Goal: Information Seeking & Learning: Learn about a topic

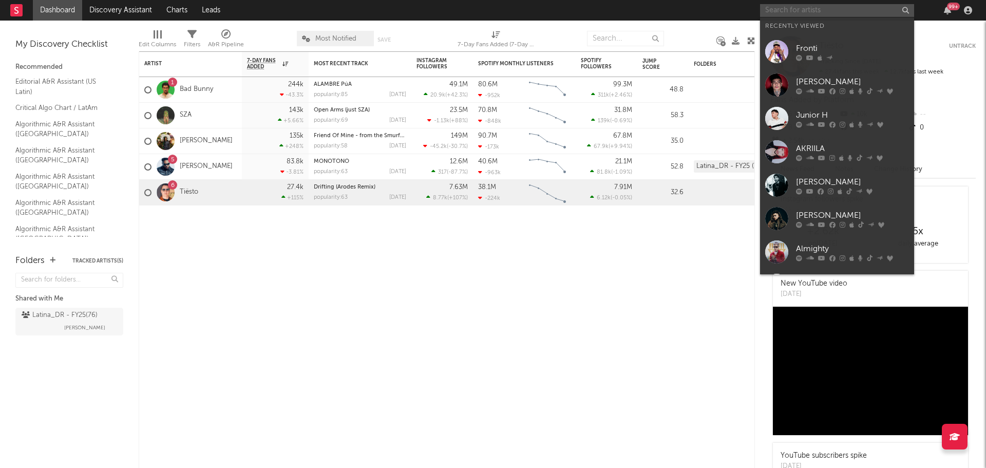
click at [798, 12] on input "text" at bounding box center [837, 10] width 154 height 13
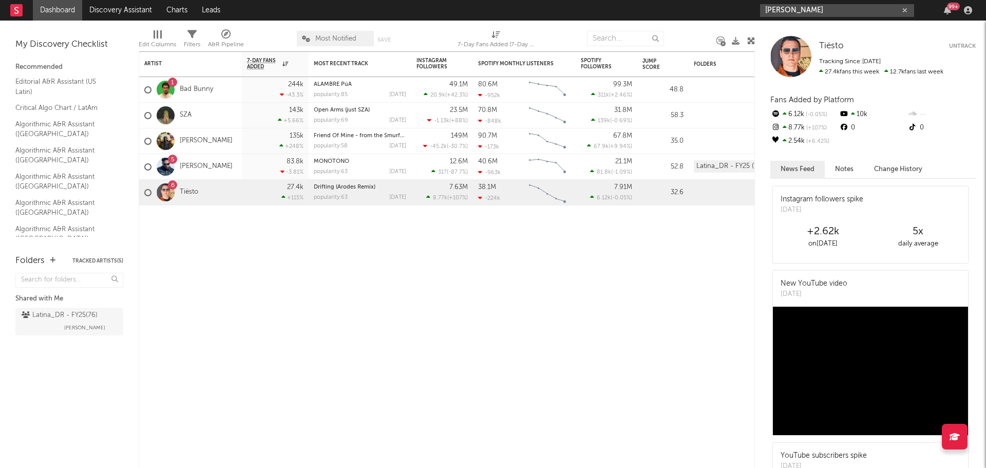
click at [818, 11] on input "[PERSON_NAME]" at bounding box center [837, 10] width 154 height 13
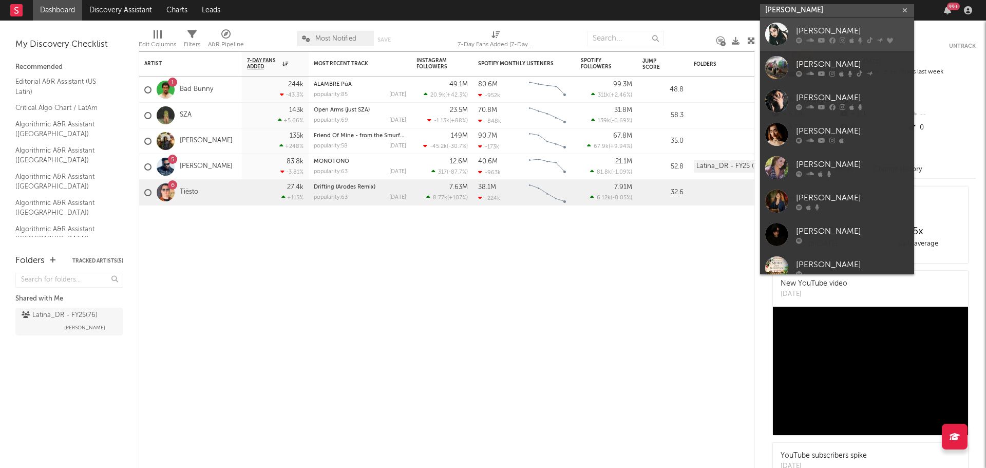
type input "[PERSON_NAME]"
click at [816, 26] on div "[PERSON_NAME]" at bounding box center [852, 31] width 113 height 12
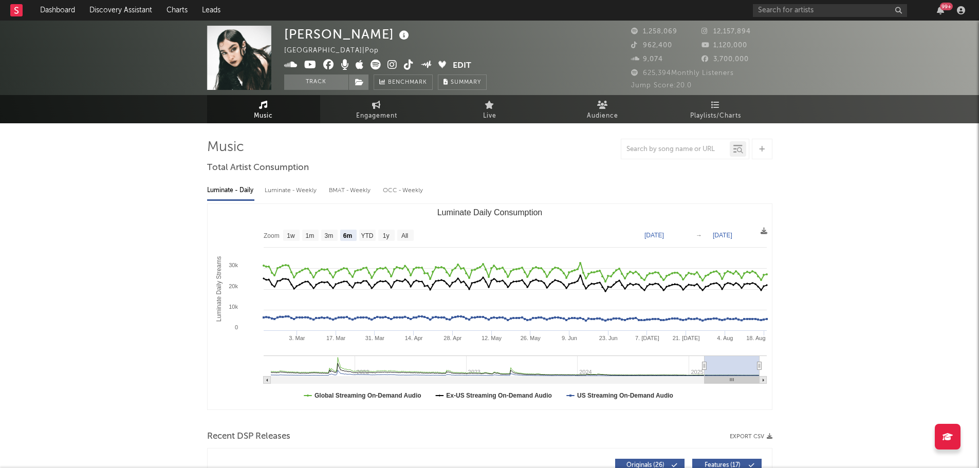
drag, startPoint x: 867, startPoint y: 242, endPoint x: 861, endPoint y: 240, distance: 5.7
click at [402, 232] on text "All" at bounding box center [404, 235] width 7 height 7
select select "All"
type input "[DATE]"
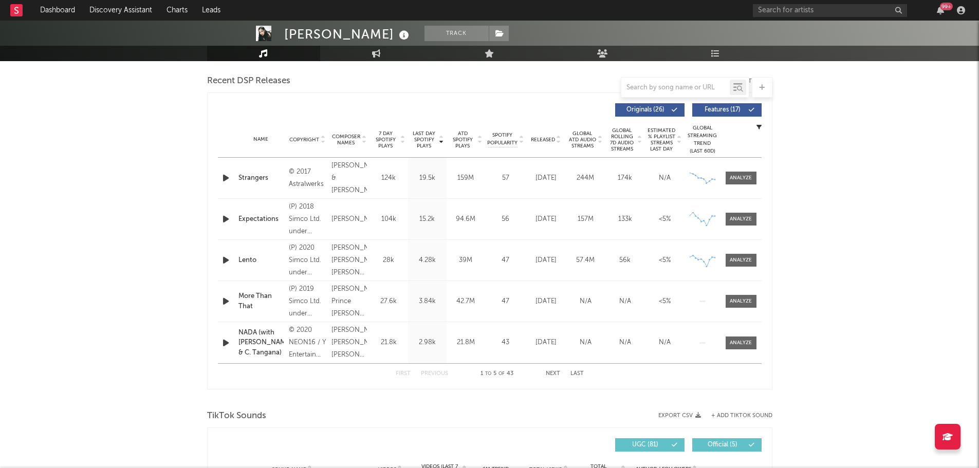
scroll to position [411, 0]
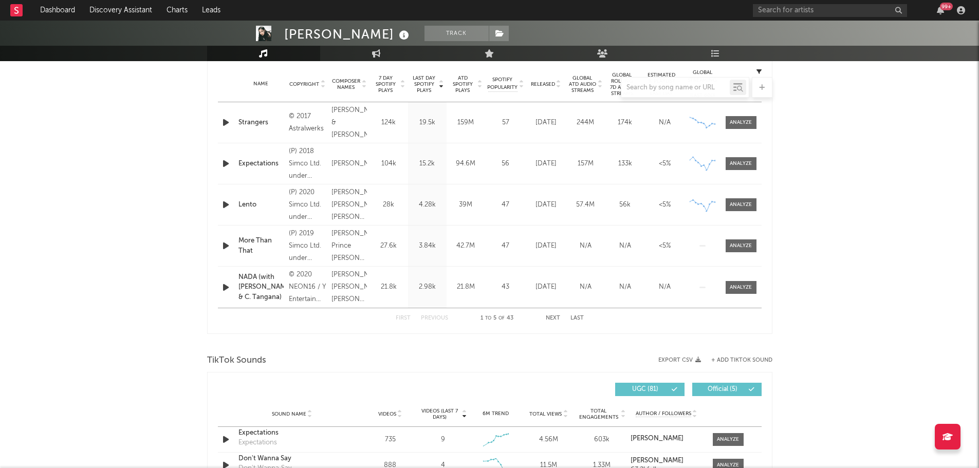
click at [253, 208] on div "Lento" at bounding box center [260, 205] width 45 height 10
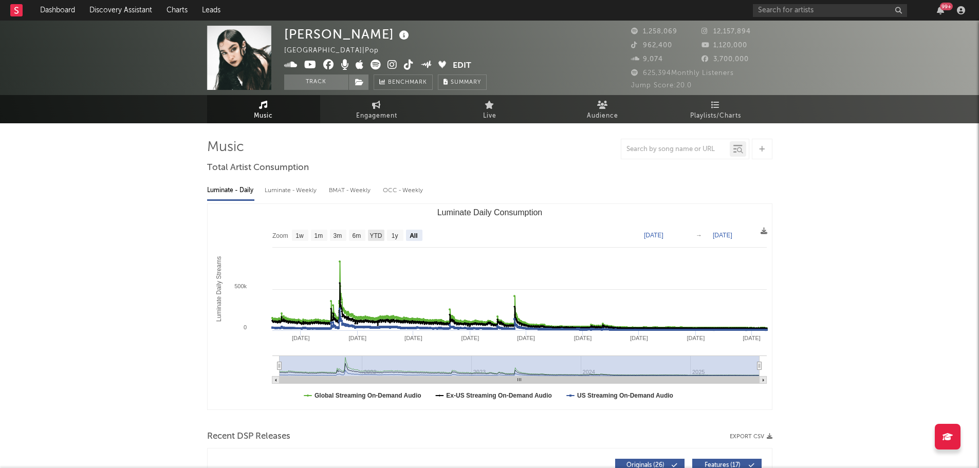
click at [376, 232] on text "YTD" at bounding box center [375, 235] width 12 height 7
select select "YTD"
type input "[DATE]"
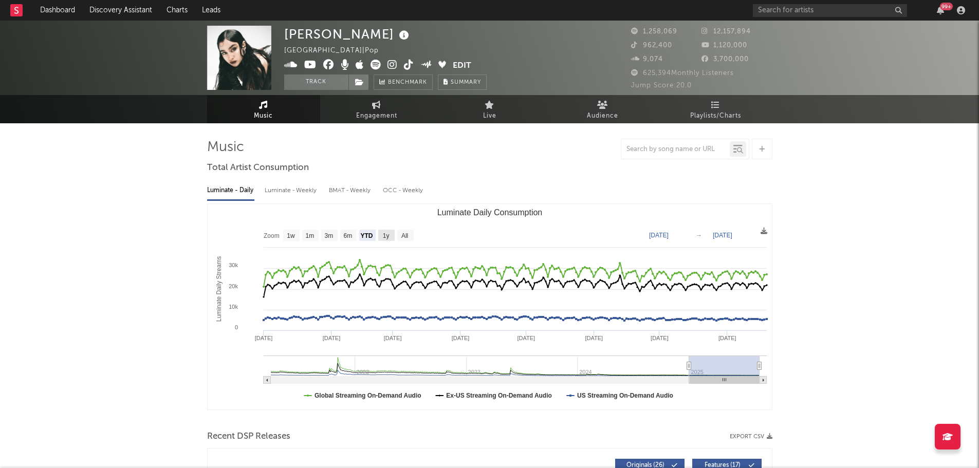
click at [388, 236] on text "1y" at bounding box center [385, 235] width 7 height 7
select select "1y"
type input "[DATE]"
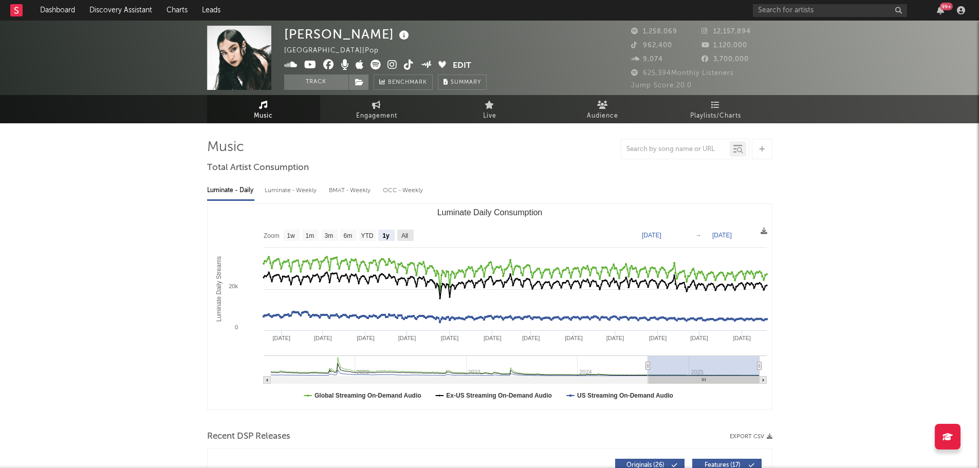
click at [400, 236] on rect "Luminate Daily Consumption" at bounding box center [405, 235] width 16 height 11
select select "All"
type input "[DATE]"
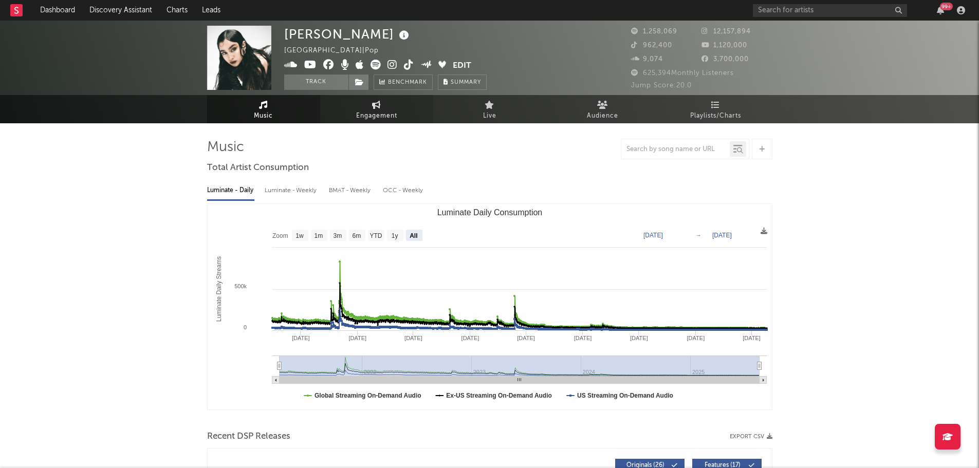
click at [386, 107] on link "Engagement" at bounding box center [376, 109] width 113 height 28
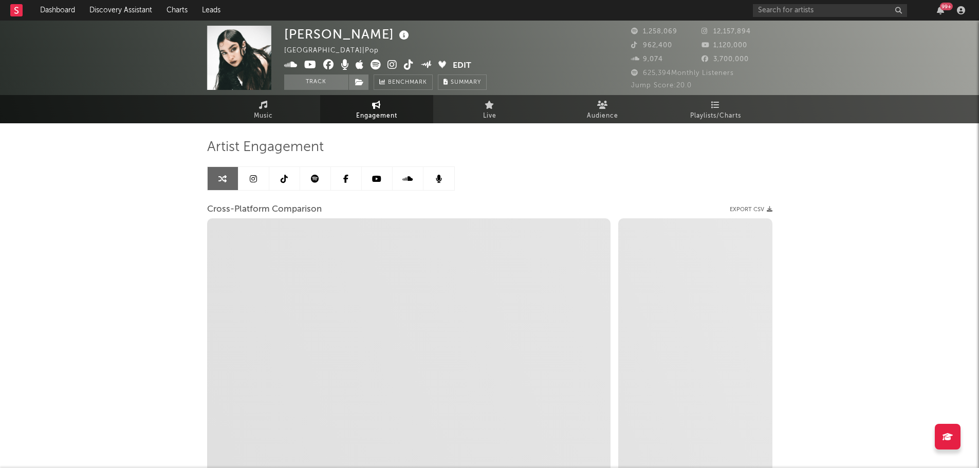
select select "1w"
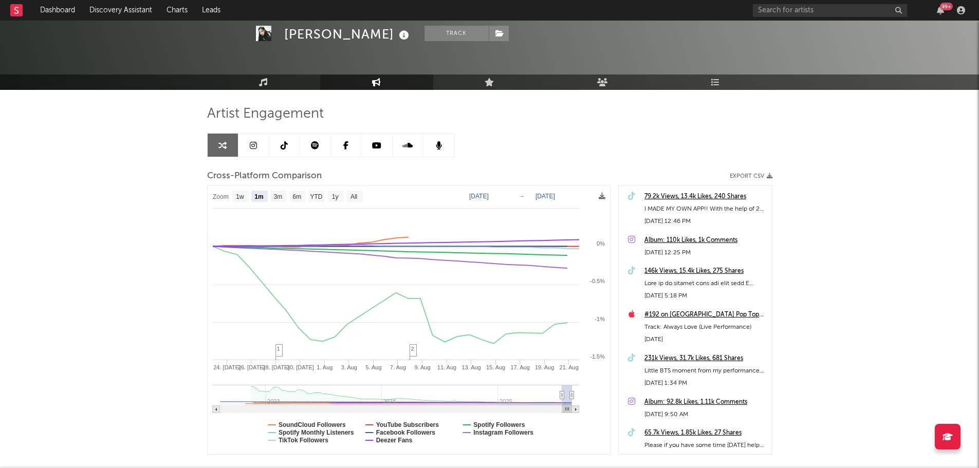
scroll to position [51, 0]
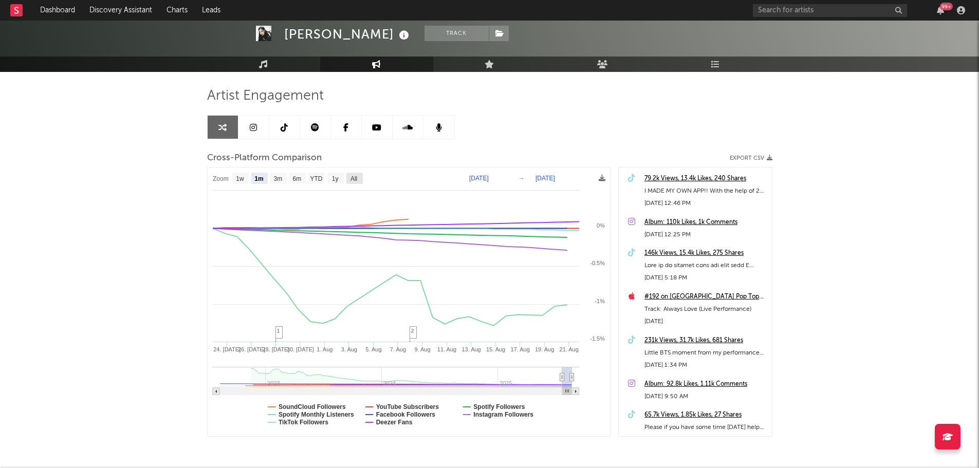
click at [354, 176] on text "All" at bounding box center [353, 178] width 7 height 7
select select "All"
type input "[DATE]"
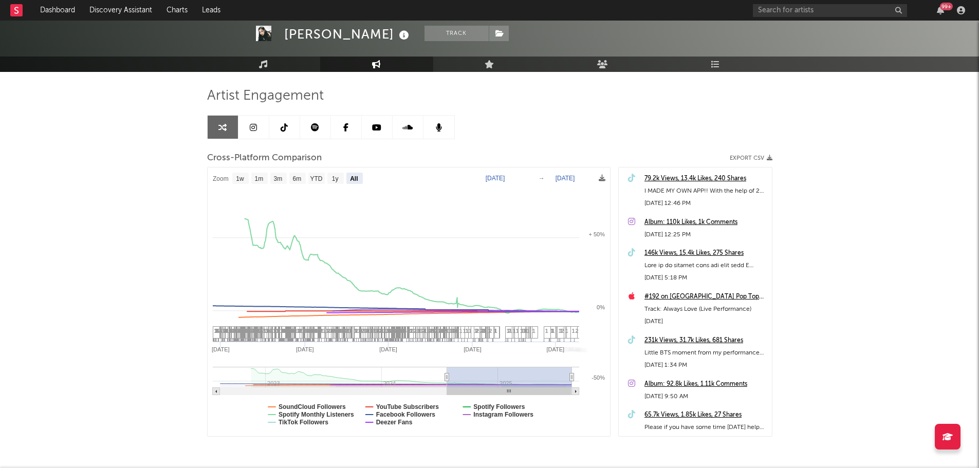
select select "All"
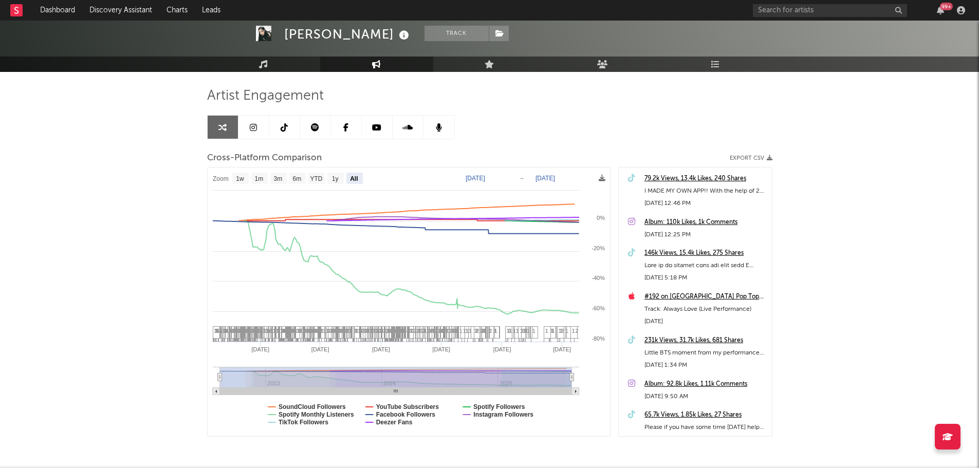
click at [55, 146] on div "[PERSON_NAME] Track [GEOGRAPHIC_DATA] | Pop Edit Track Benchmark Summary 1,258,…" at bounding box center [489, 238] width 979 height 539
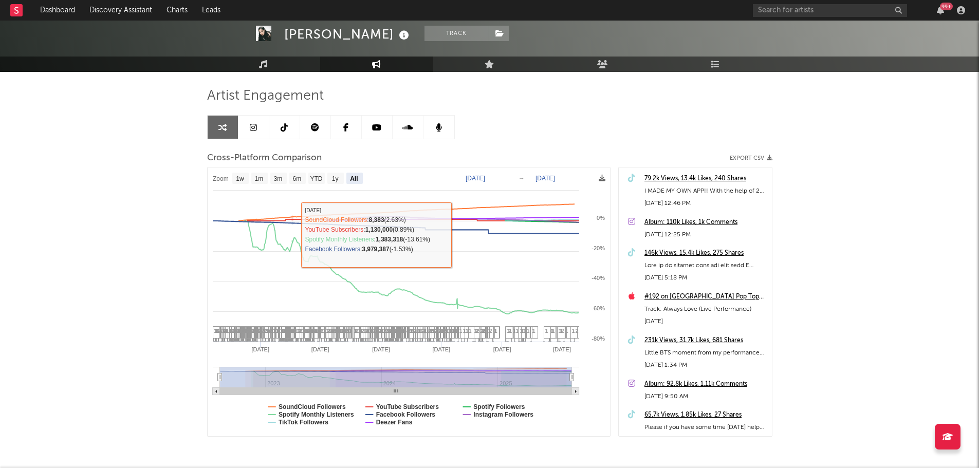
click at [39, 210] on div "[PERSON_NAME] Track [GEOGRAPHIC_DATA] | Pop Edit Track Benchmark Summary 1,258,…" at bounding box center [489, 238] width 979 height 539
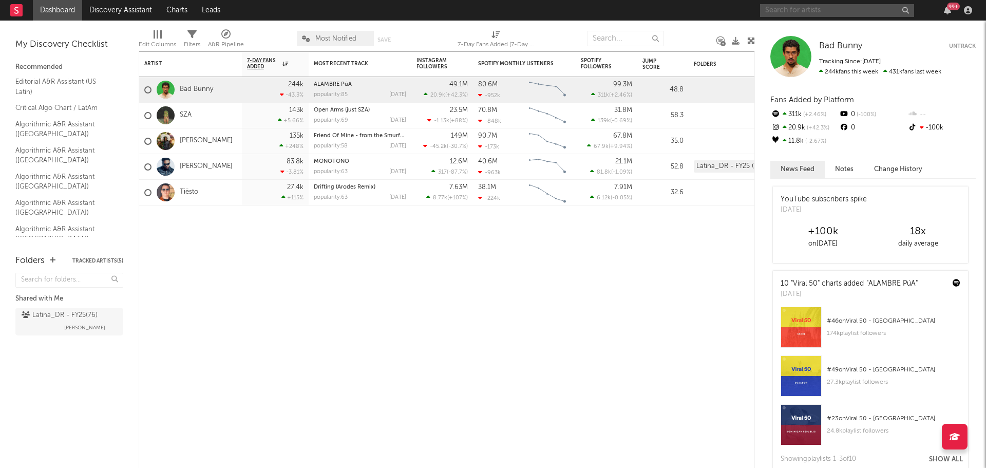
click at [860, 12] on input "text" at bounding box center [837, 10] width 154 height 13
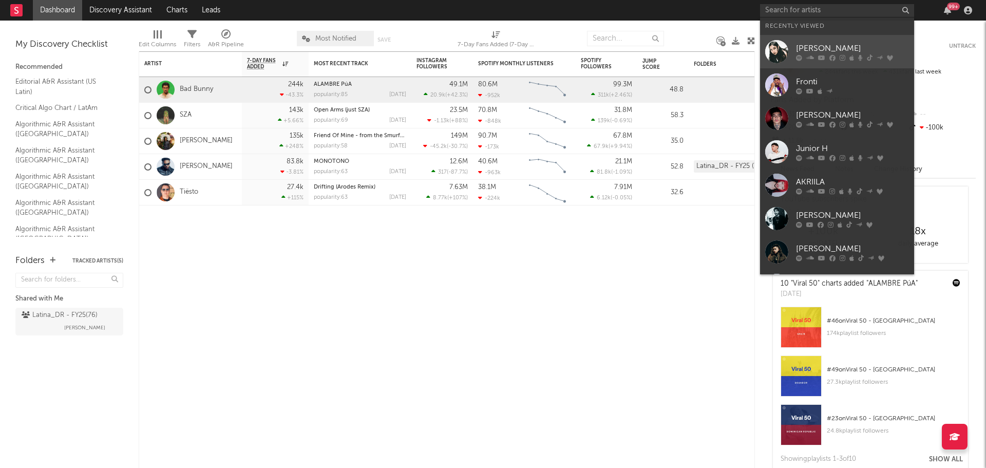
click at [850, 45] on div "[PERSON_NAME]" at bounding box center [852, 48] width 113 height 12
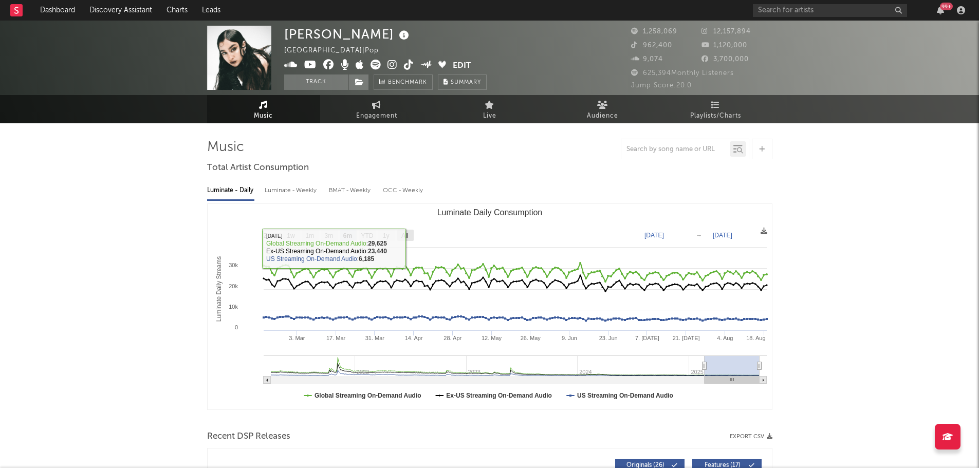
click at [406, 233] on text "All" at bounding box center [404, 235] width 7 height 7
select select "All"
type input "[DATE]"
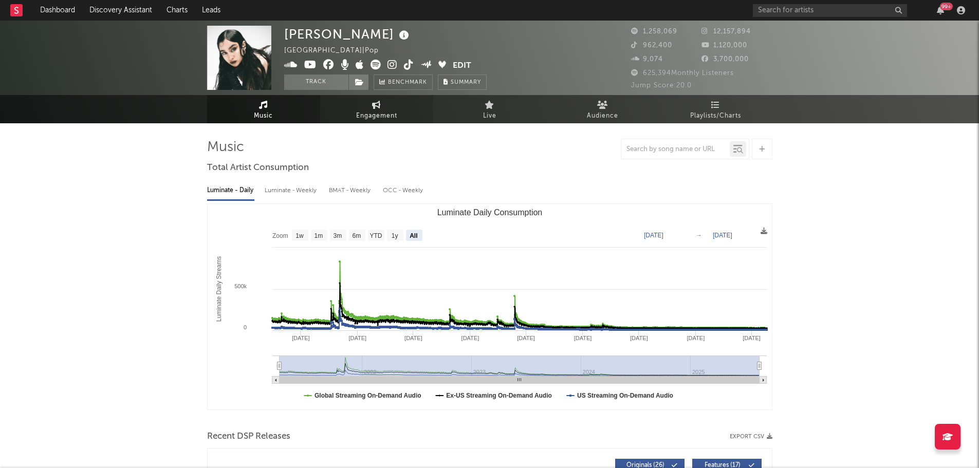
click at [358, 114] on span "Engagement" at bounding box center [376, 116] width 41 height 12
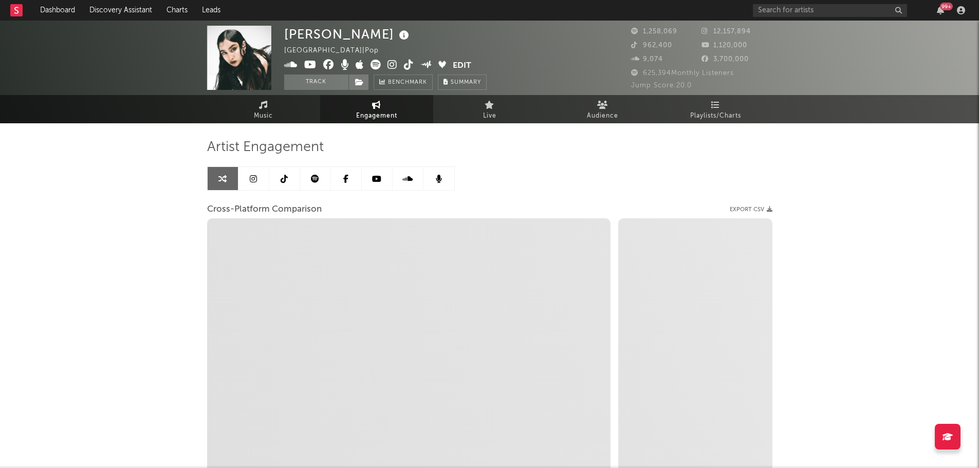
select select "1w"
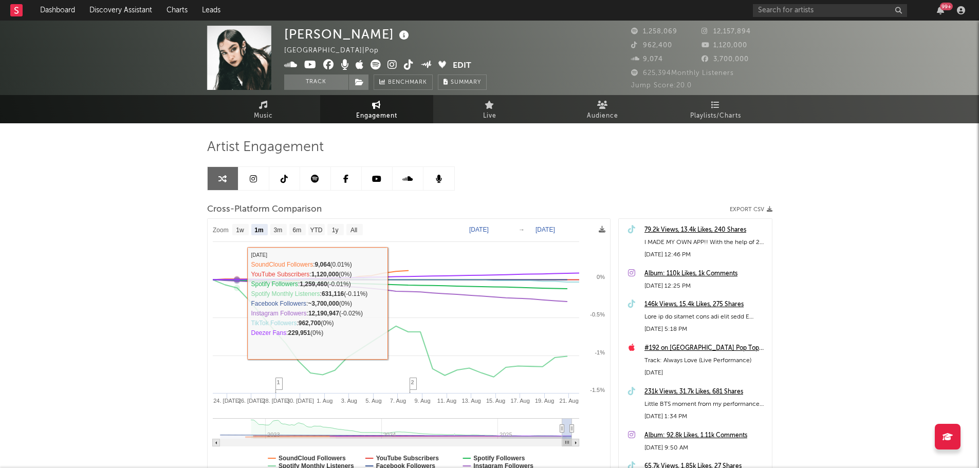
click at [127, 297] on div "Lauren Jauregui United States | Pop Edit Track Benchmark Summary 1,258,069 12,1…" at bounding box center [489, 290] width 979 height 539
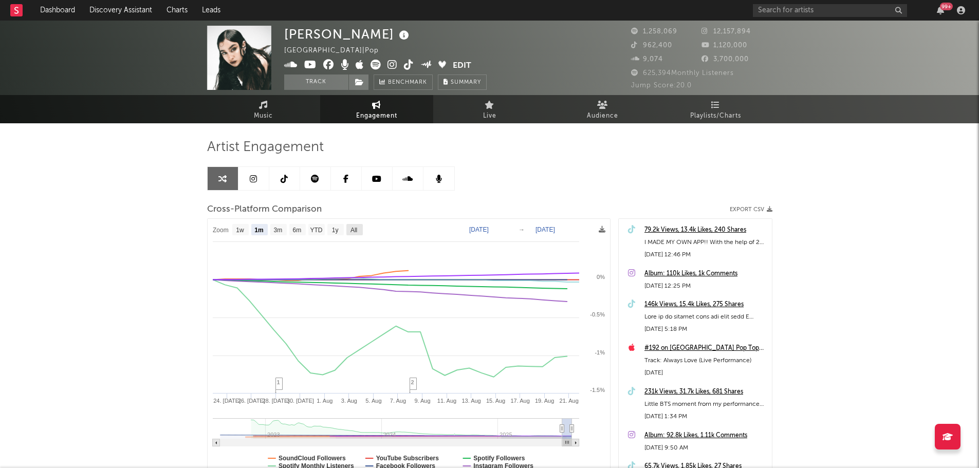
click at [354, 231] on text "All" at bounding box center [353, 230] width 7 height 7
select select "All"
type input "[DATE]"
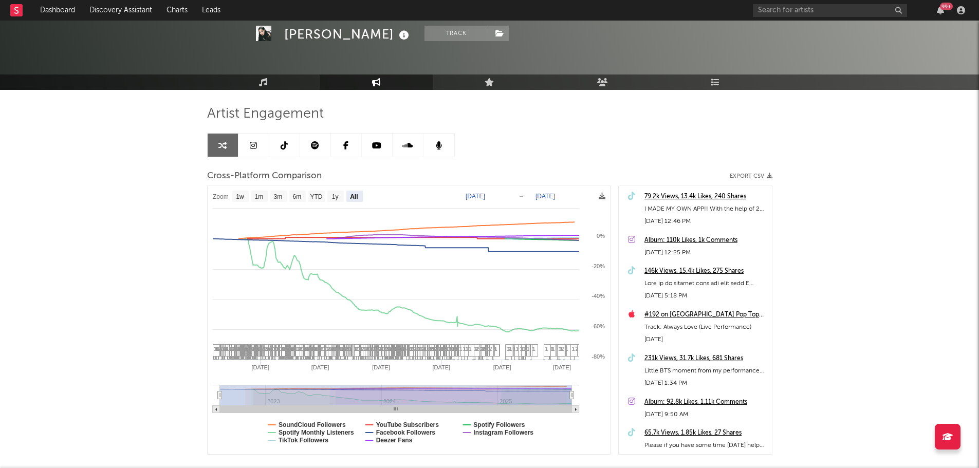
scroll to position [51, 0]
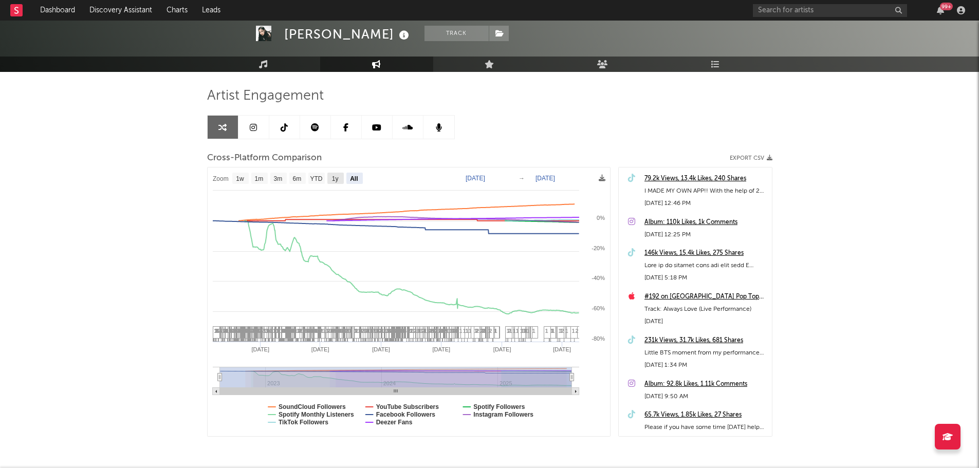
click at [333, 180] on text "1y" at bounding box center [334, 178] width 7 height 7
select select "1y"
type input "2024-08-21"
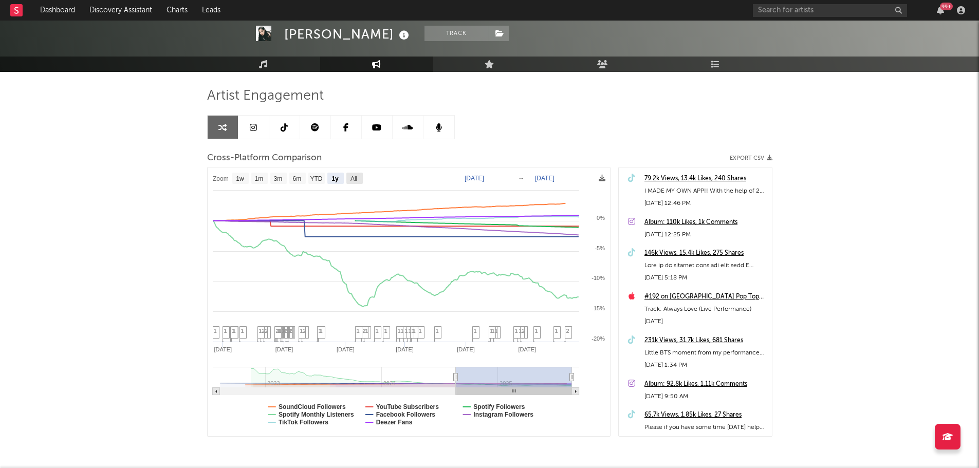
click at [355, 181] on text "All" at bounding box center [353, 178] width 7 height 7
select select "All"
type input "[DATE]"
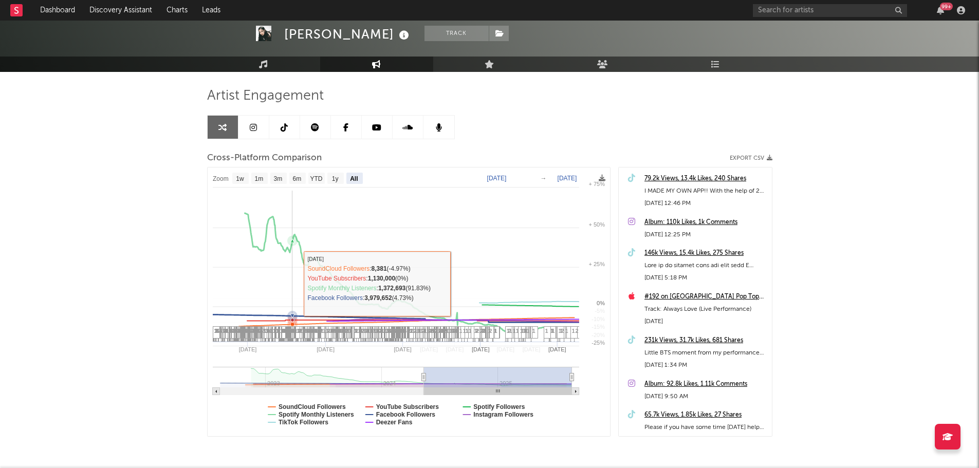
select select "All"
